Goal: Go to known website: Access a specific website the user already knows

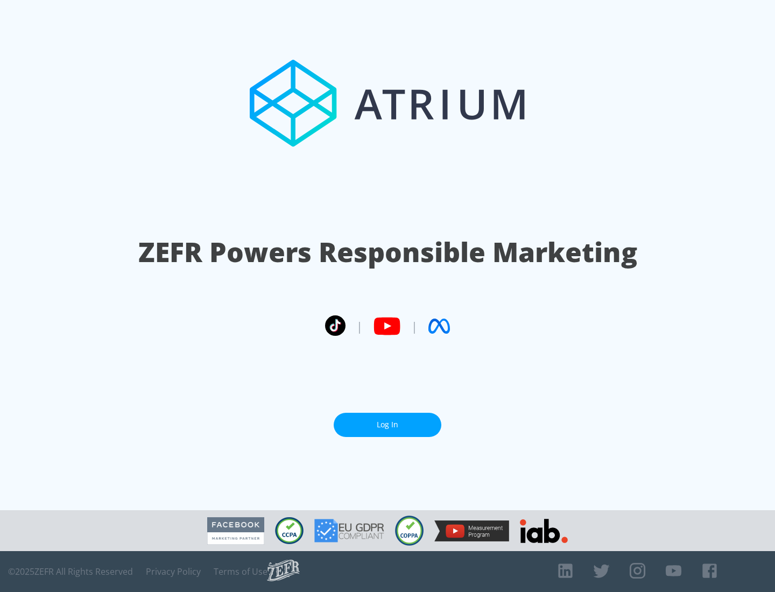
click at [387, 425] on link "Log In" at bounding box center [388, 425] width 108 height 24
